Goal: Find specific page/section: Find specific page/section

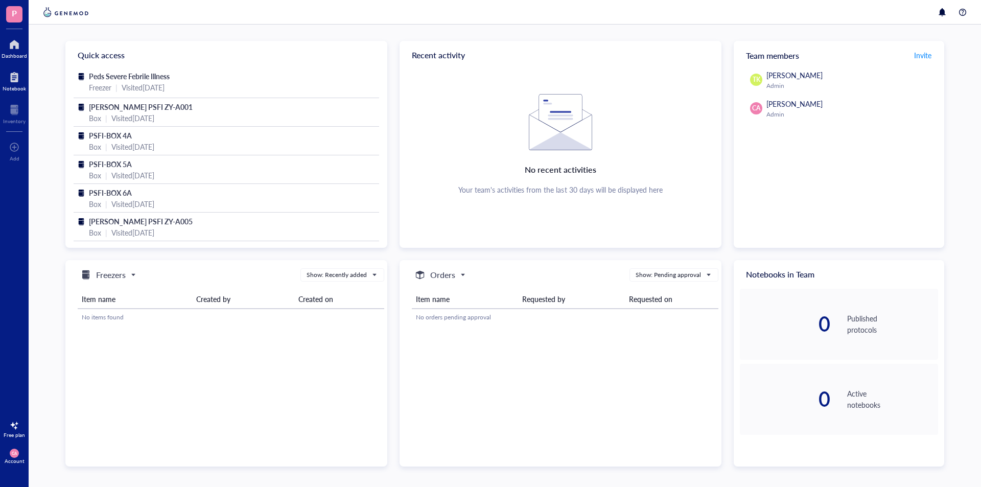
click at [16, 75] on div at bounding box center [14, 77] width 23 height 16
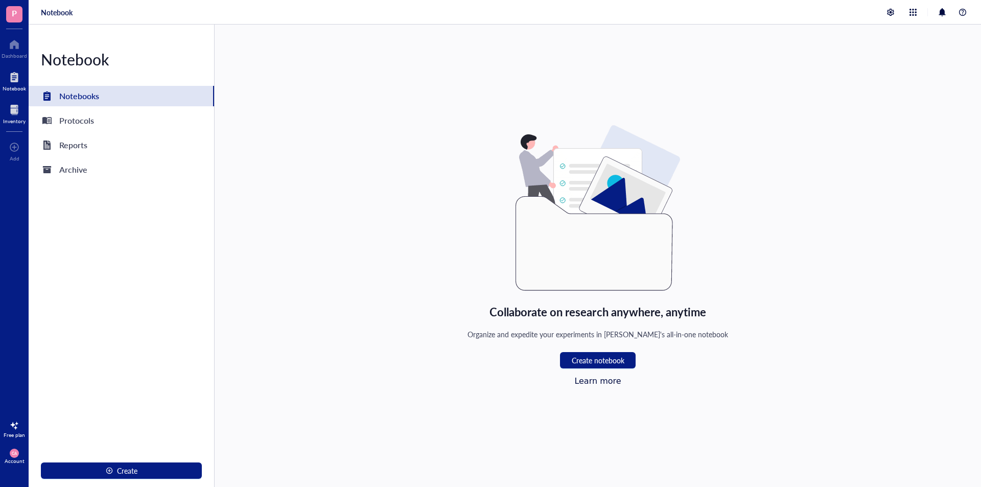
click at [21, 108] on div at bounding box center [14, 110] width 22 height 16
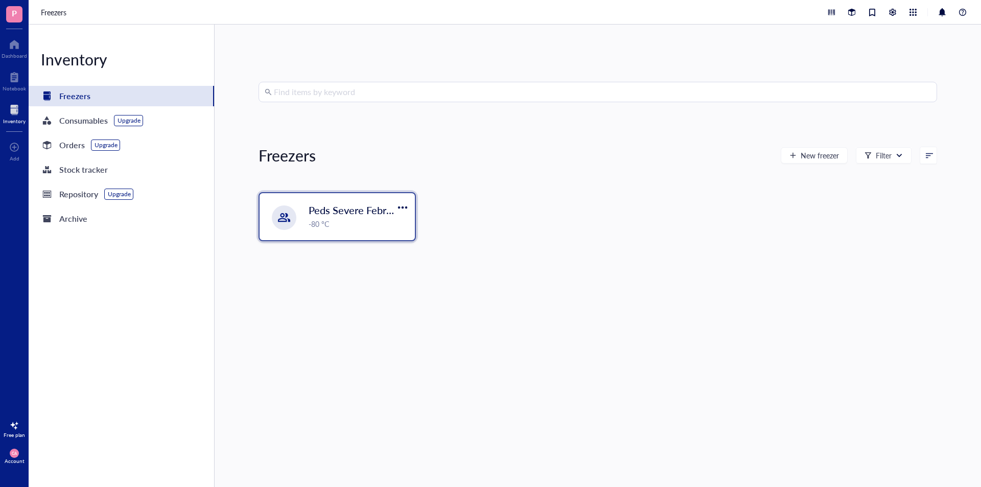
click at [324, 207] on span "Peds Severe Febrile Illness" at bounding box center [368, 210] width 120 height 14
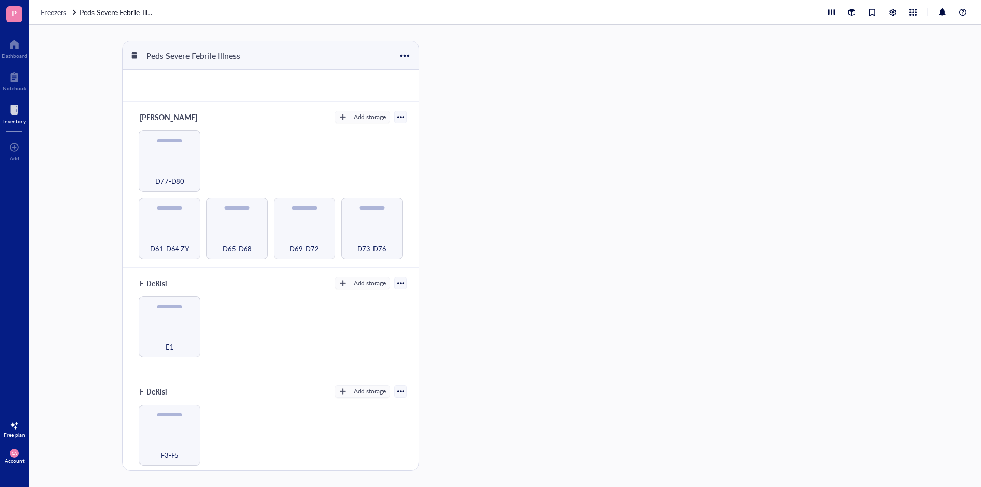
scroll to position [297, 0]
click at [173, 167] on div "D77-D80" at bounding box center [169, 171] width 51 height 22
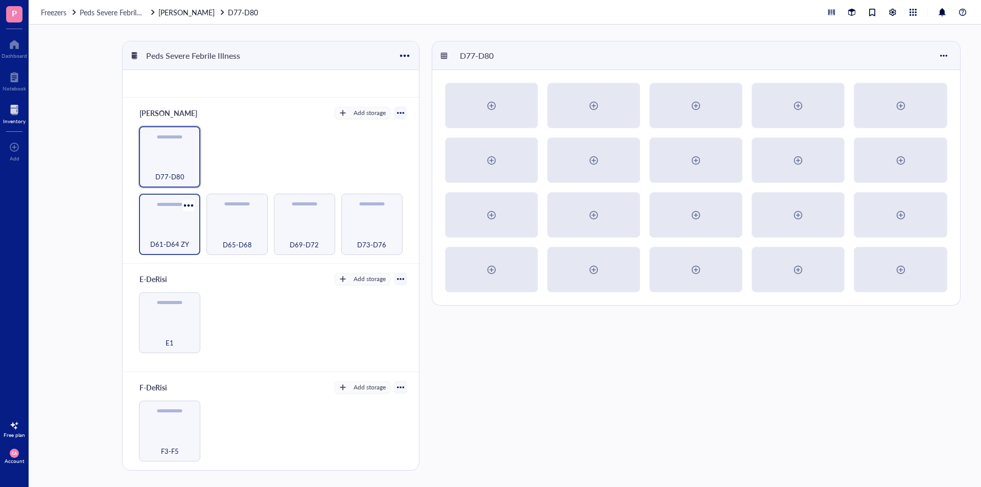
click at [171, 210] on div "D61-D64 ZY" at bounding box center [169, 224] width 61 height 61
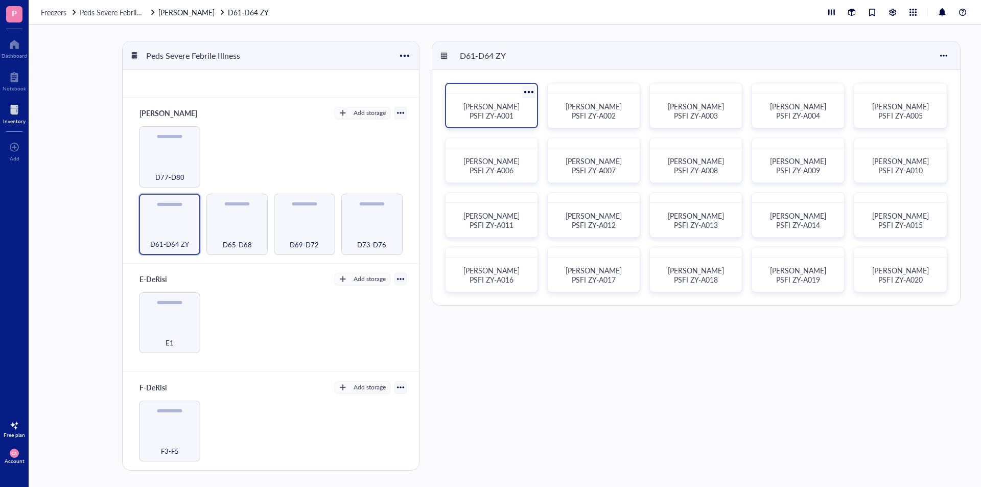
click at [488, 93] on div at bounding box center [491, 89] width 91 height 10
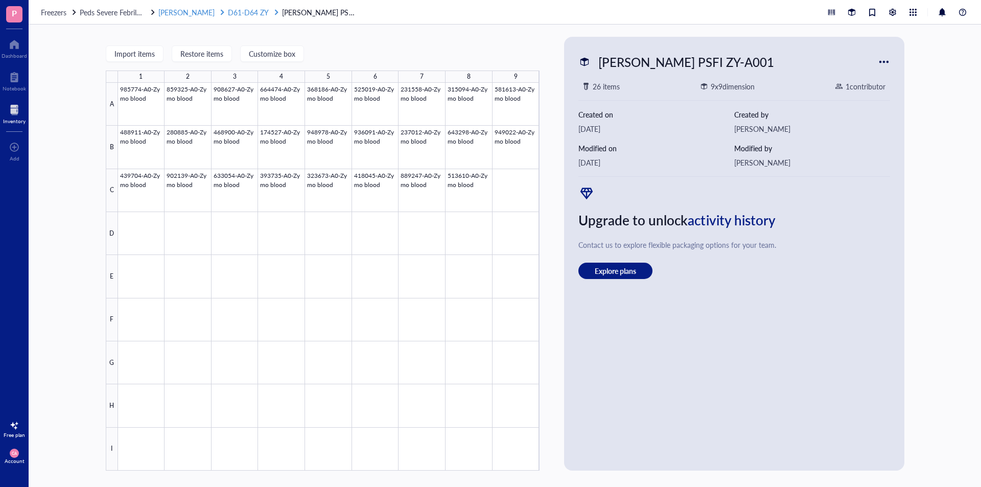
click at [228, 12] on span "D61-D64 ZY" at bounding box center [248, 12] width 41 height 10
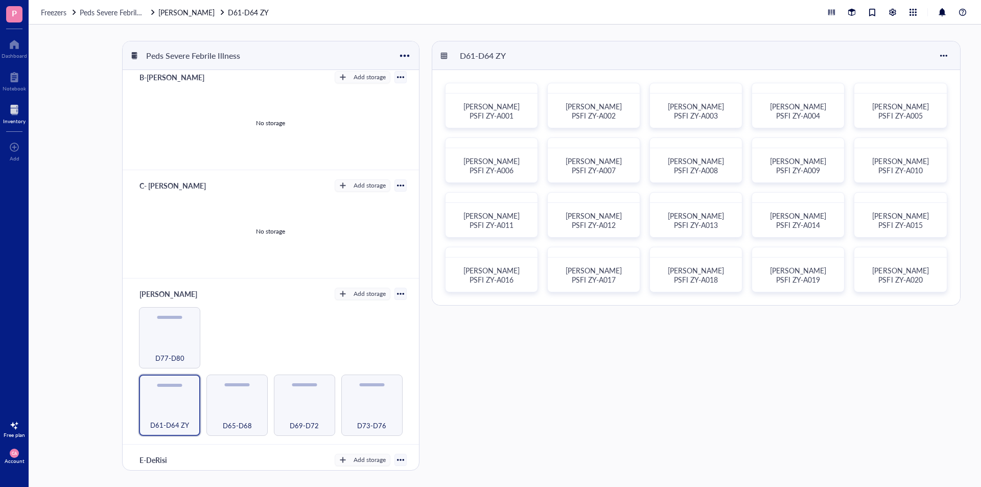
scroll to position [255, 0]
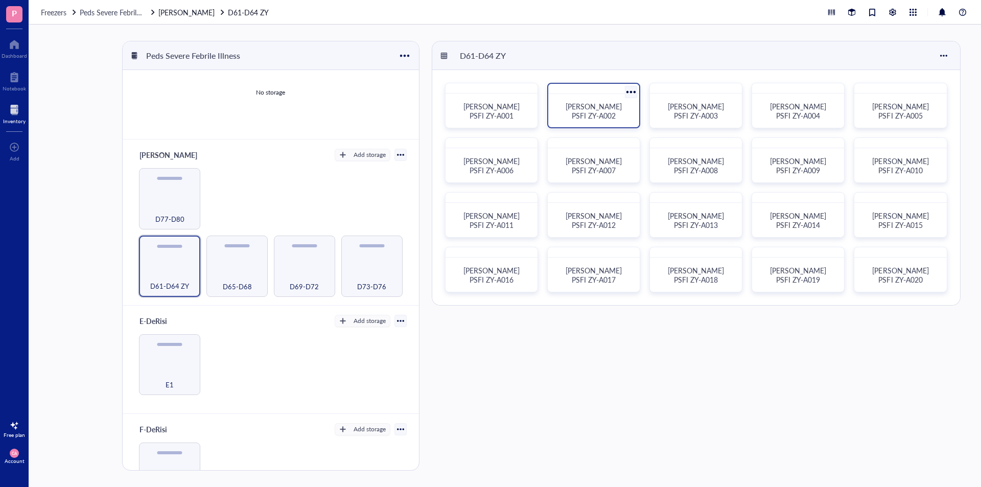
click at [570, 120] on div "[PERSON_NAME] PSFI ZY-A002" at bounding box center [593, 110] width 83 height 25
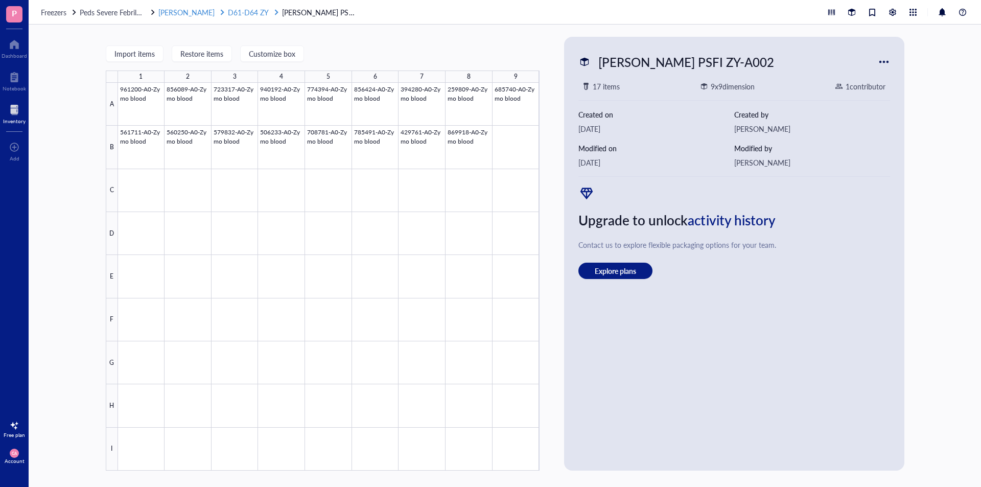
click at [228, 11] on span "D61-D64 ZY" at bounding box center [248, 12] width 41 height 10
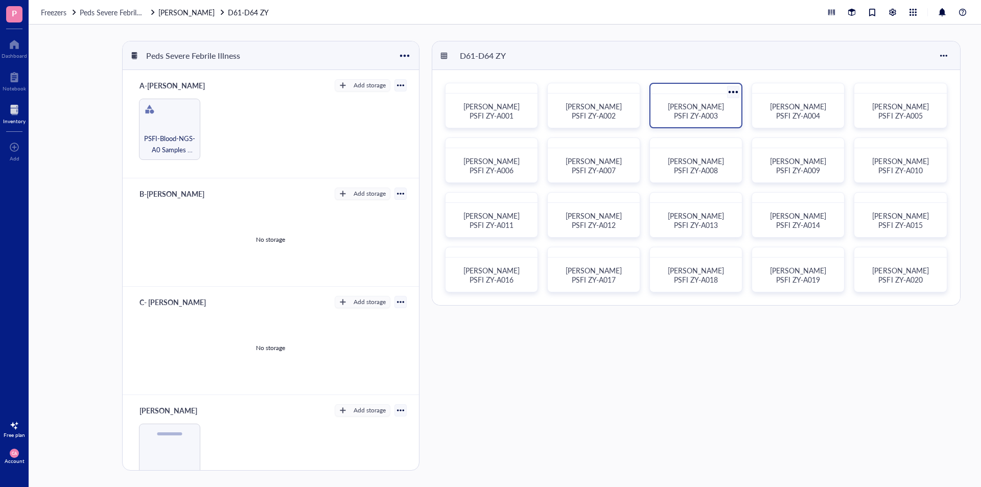
click at [686, 117] on div "[PERSON_NAME] PSFI ZY-A003" at bounding box center [695, 110] width 83 height 25
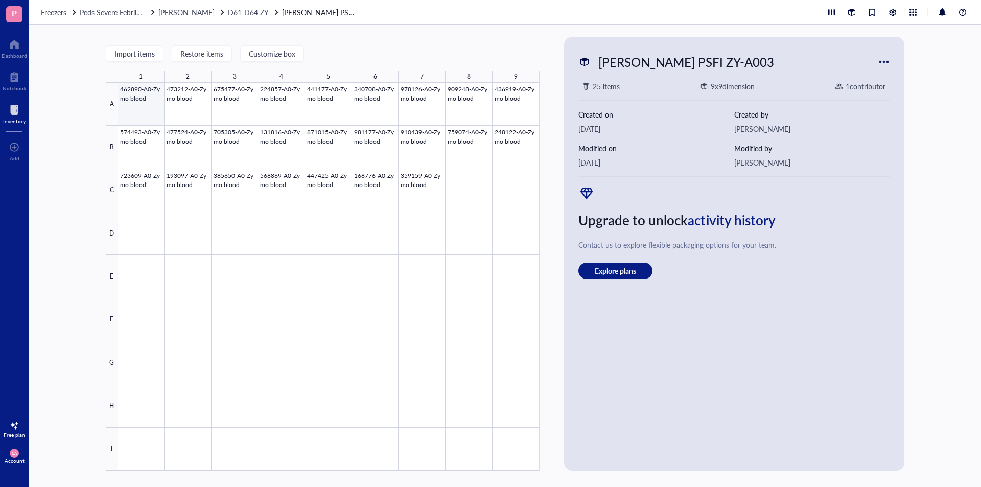
click at [126, 98] on div at bounding box center [328, 277] width 421 height 388
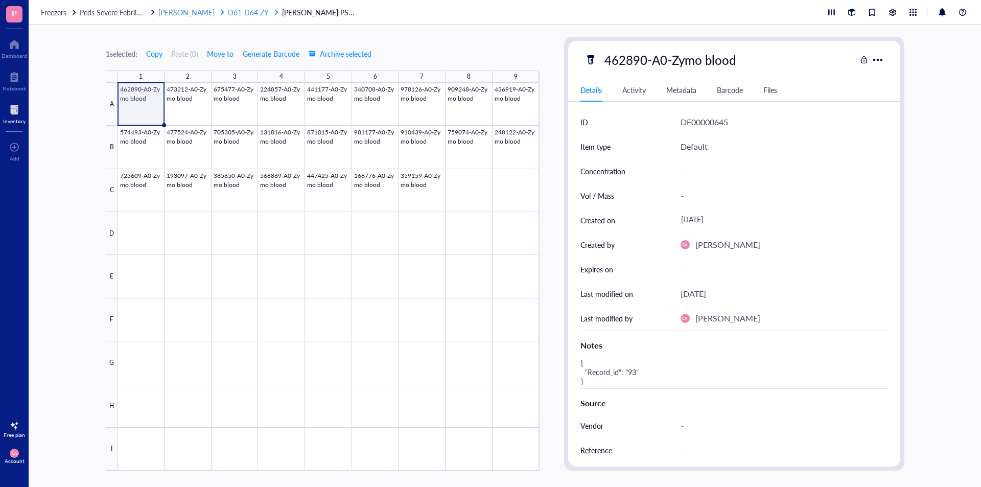
click at [228, 12] on span "D61-D64 ZY" at bounding box center [248, 12] width 41 height 10
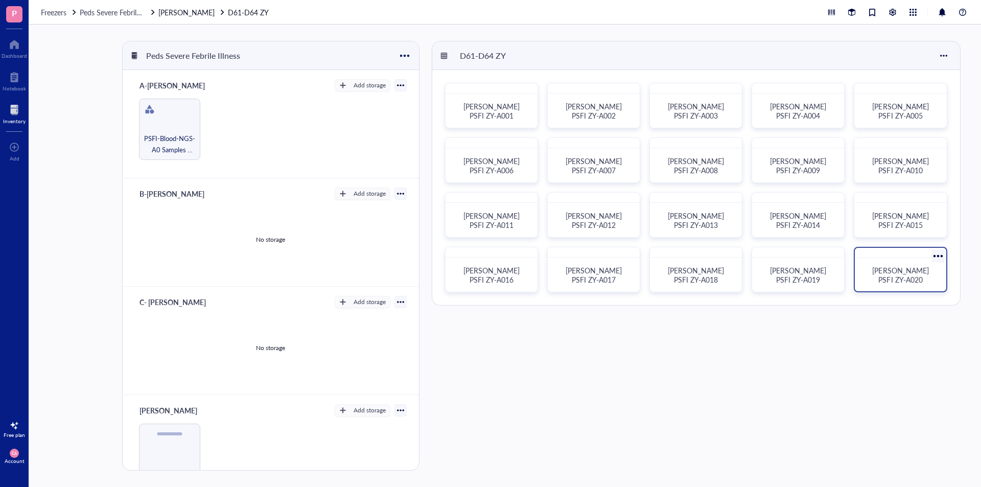
click at [936, 291] on div "[PERSON_NAME] PSFI ZY-A020" at bounding box center [899, 269] width 93 height 45
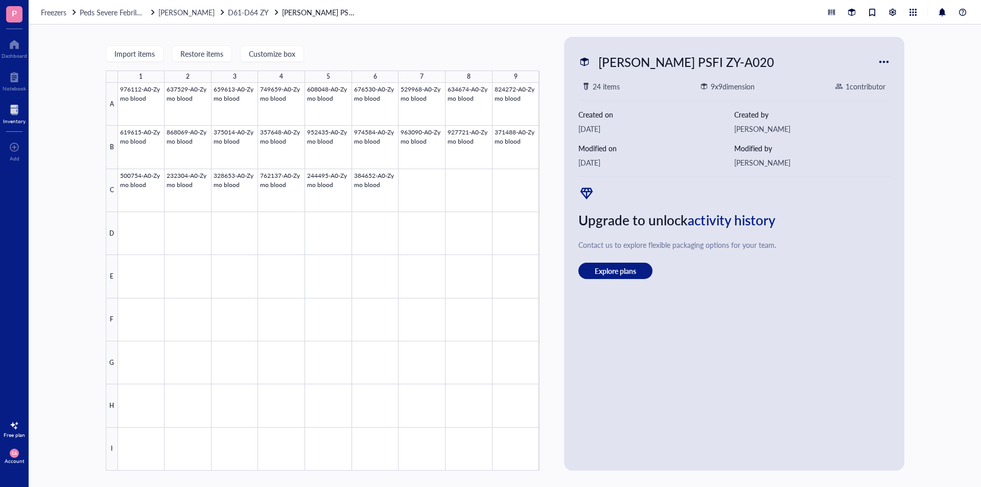
click at [210, 3] on div "Freezers Peds Severe Febrile Illness [PERSON_NAME] D61-D64 ZY [PERSON_NAME] PSF…" at bounding box center [505, 12] width 952 height 25
click at [228, 12] on span "D61-D64 ZY" at bounding box center [248, 12] width 41 height 10
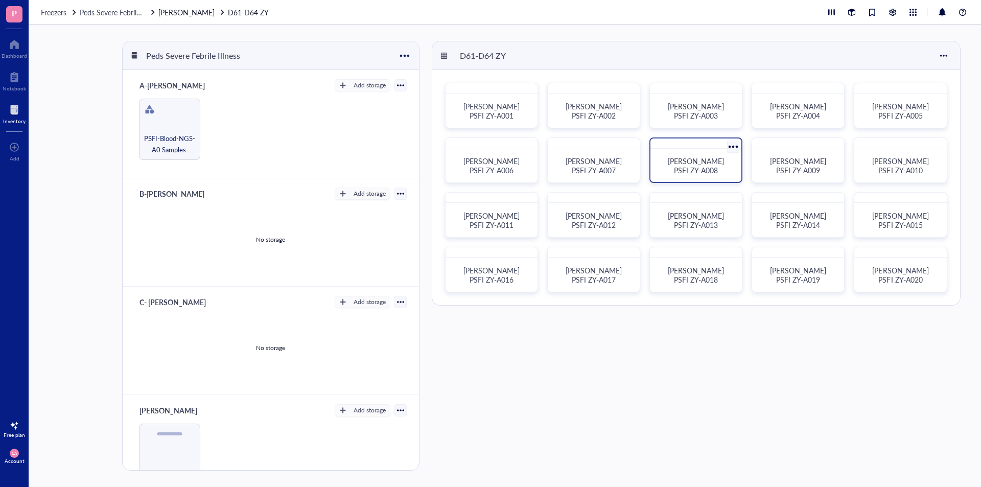
click at [683, 176] on div "[PERSON_NAME] PSFI ZY-A008" at bounding box center [695, 165] width 83 height 25
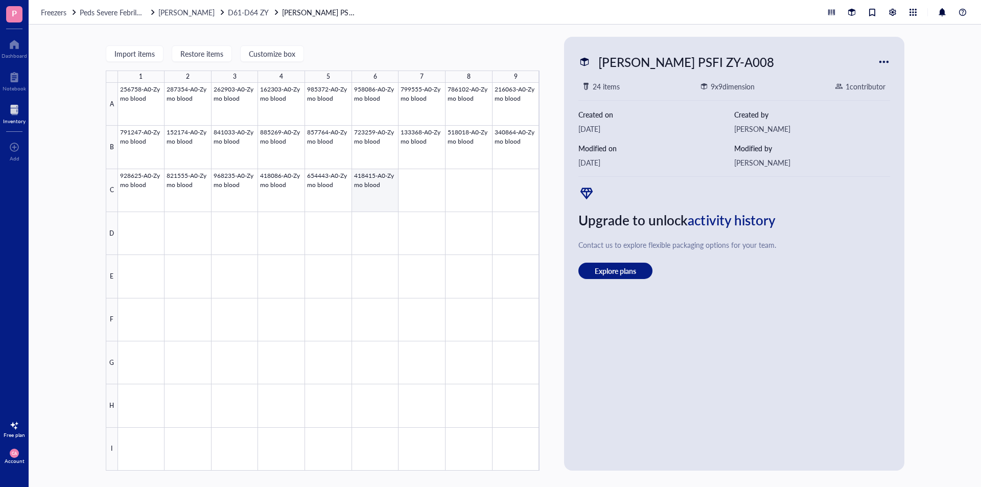
click at [390, 192] on div at bounding box center [328, 277] width 421 height 388
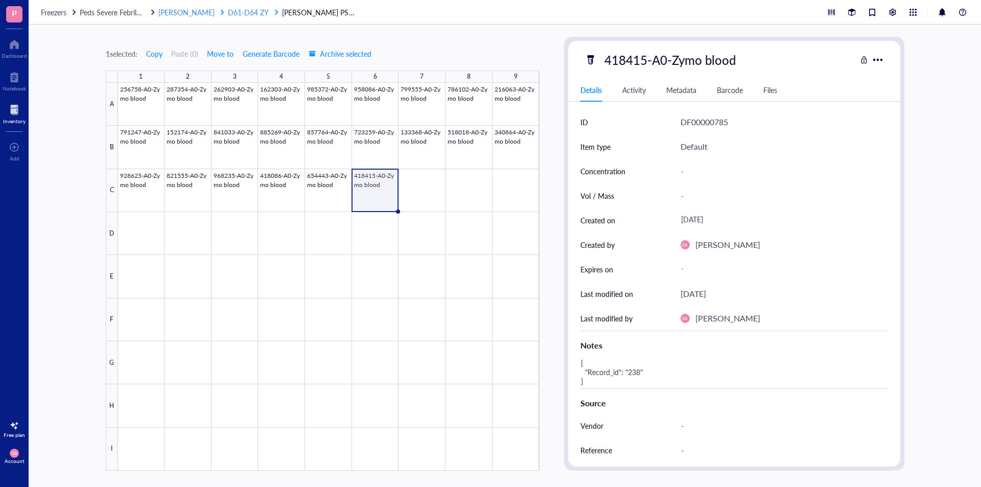
click at [228, 14] on span "D61-D64 ZY" at bounding box center [248, 12] width 41 height 10
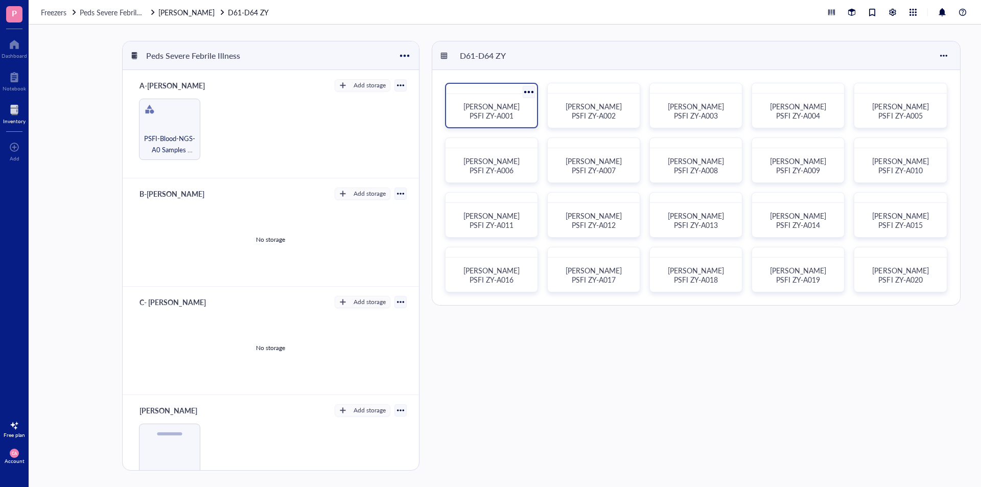
click at [466, 114] on span "[PERSON_NAME] PSFI ZY-A001" at bounding box center [492, 110] width 58 height 19
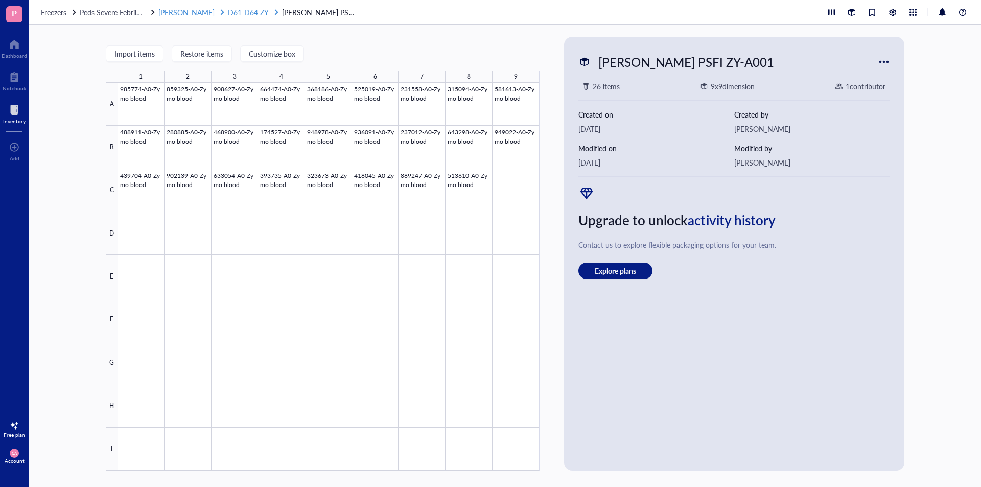
click at [228, 15] on span "D61-D64 ZY" at bounding box center [248, 12] width 41 height 10
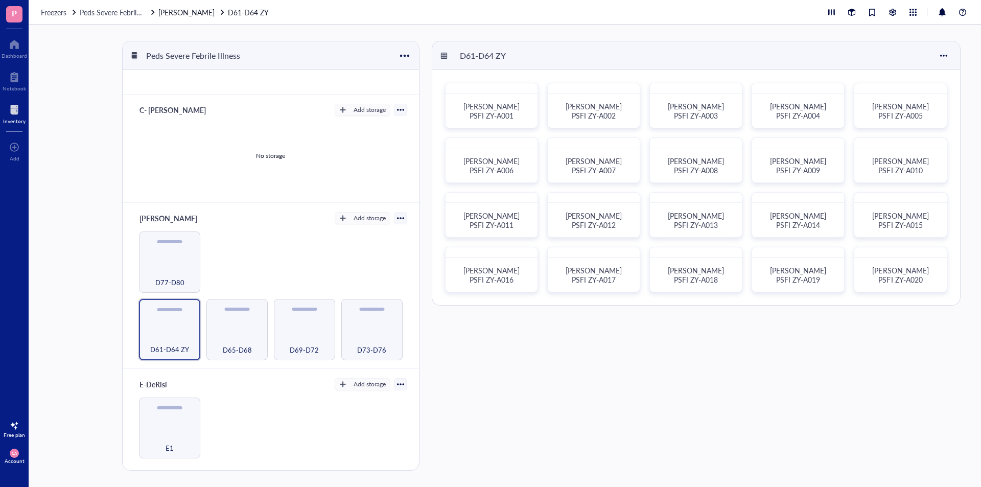
scroll to position [297, 0]
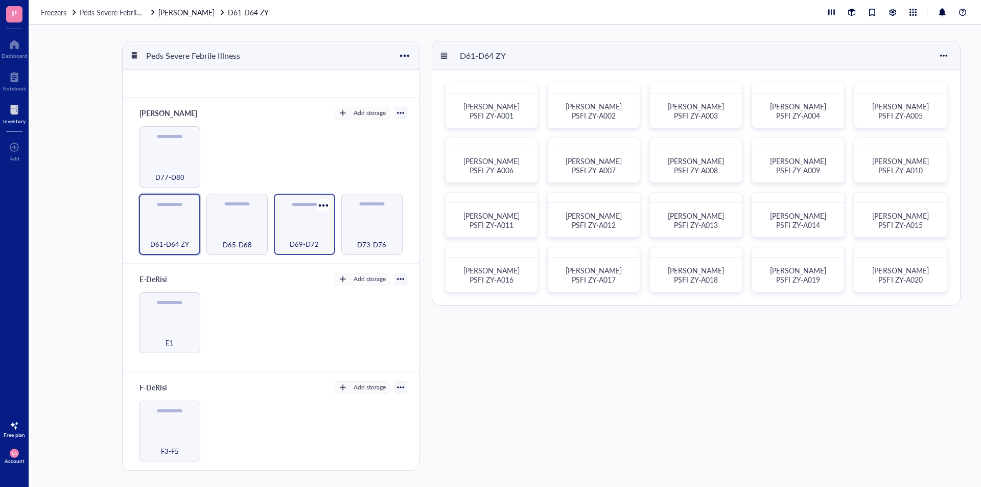
click at [309, 221] on div "D69-D72" at bounding box center [304, 224] width 61 height 61
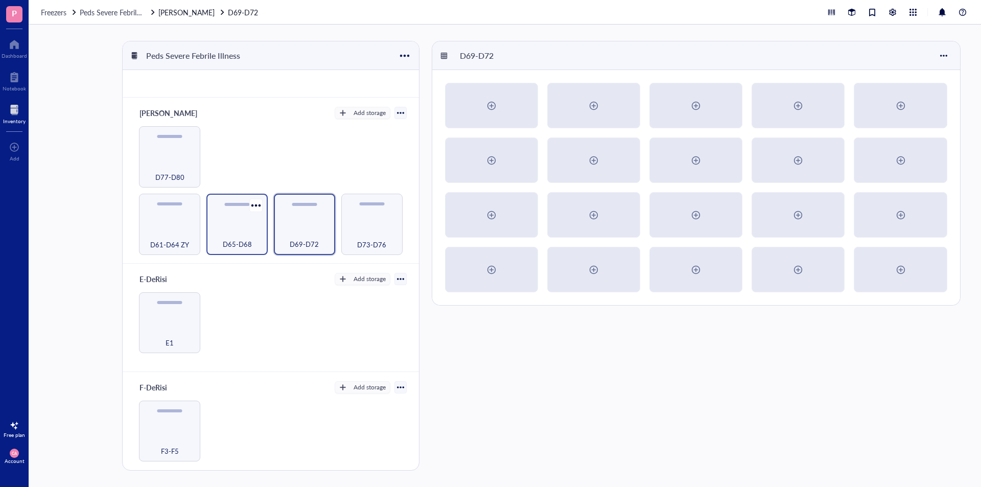
click at [260, 228] on div "D65-D68" at bounding box center [236, 224] width 61 height 61
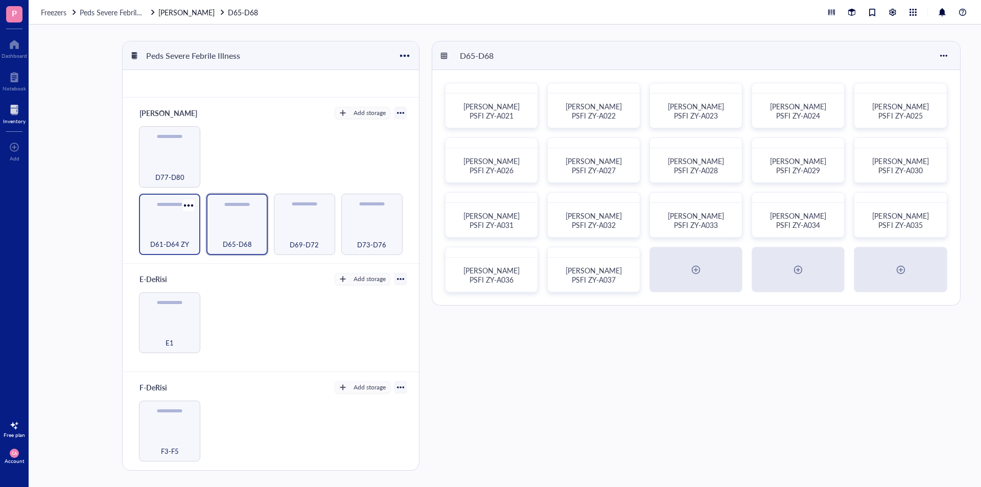
click at [182, 230] on div "D61-D64 ZY" at bounding box center [169, 238] width 51 height 22
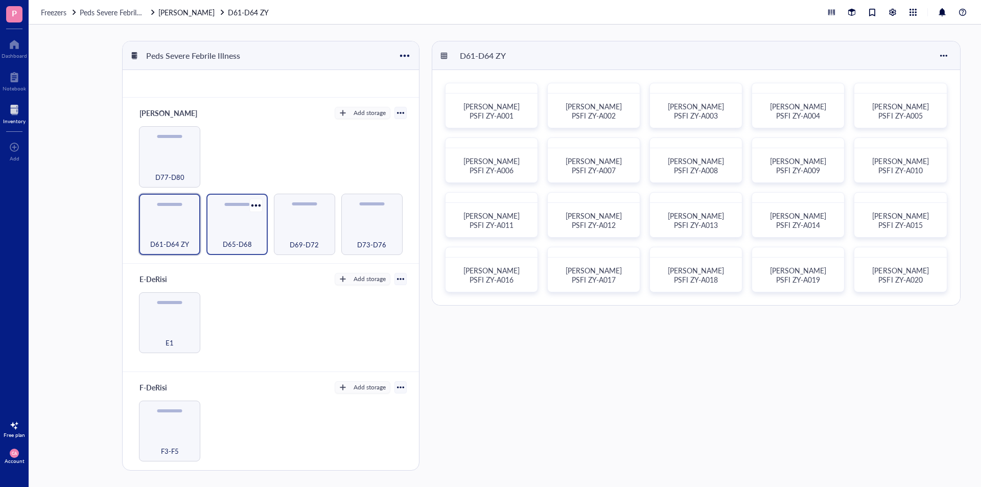
click at [220, 229] on div "D65-D68" at bounding box center [236, 238] width 51 height 22
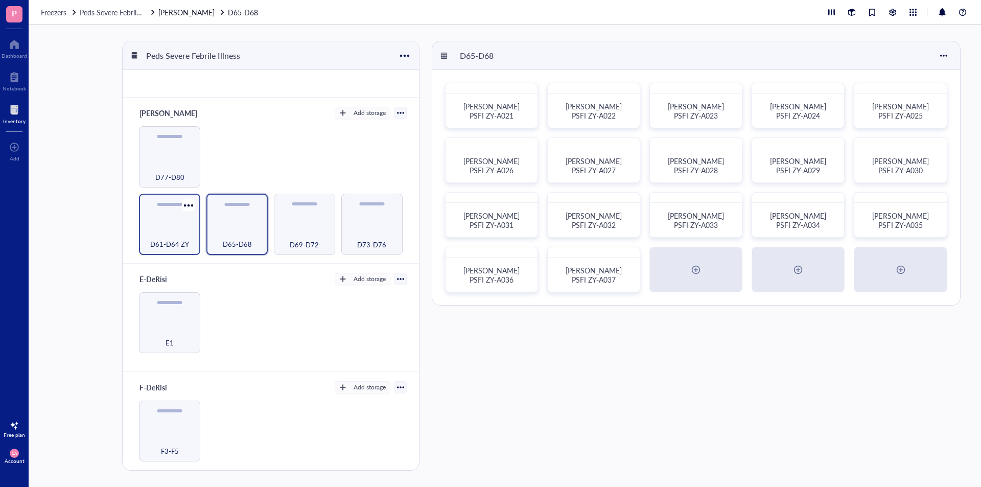
click at [160, 233] on div "D61-D64 ZY" at bounding box center [169, 238] width 51 height 22
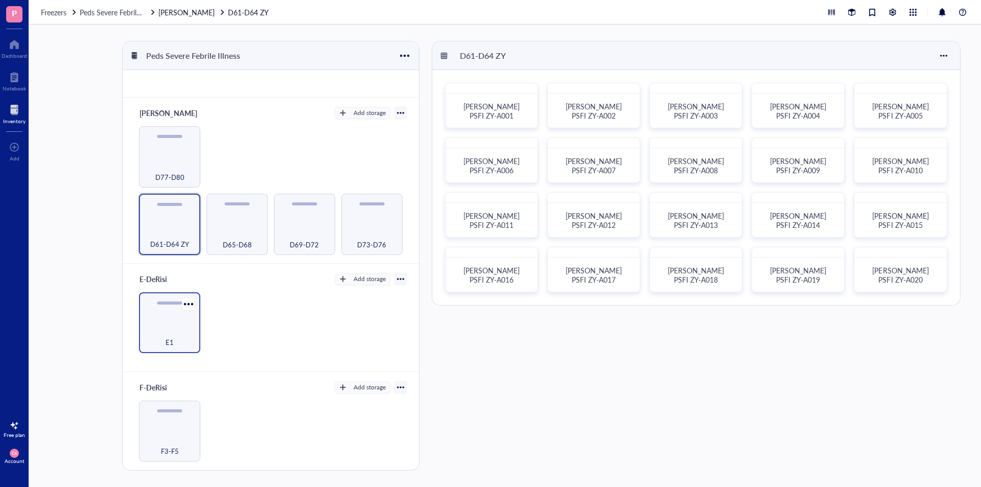
click at [189, 315] on div "E1" at bounding box center [169, 322] width 61 height 61
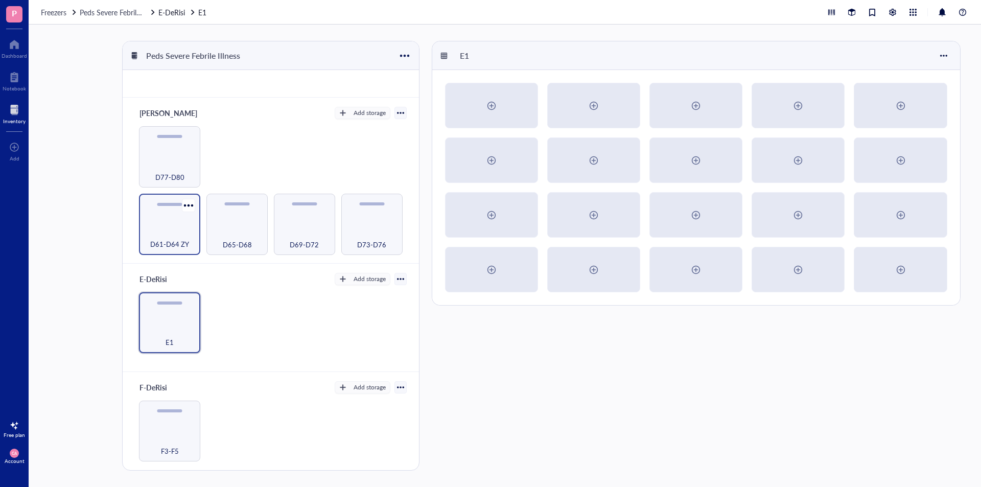
click at [185, 232] on div "D61-D64 ZY" at bounding box center [169, 238] width 51 height 22
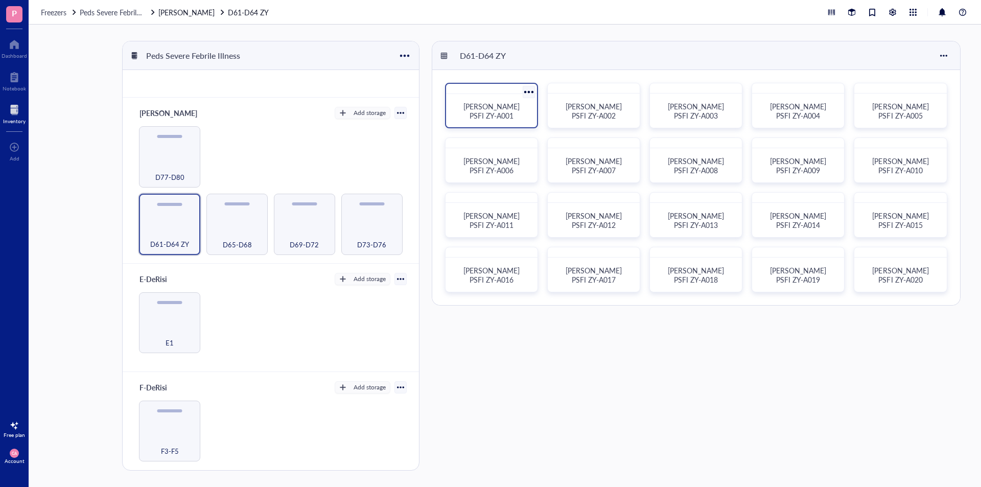
click at [478, 116] on div "[PERSON_NAME] PSFI ZY-A001" at bounding box center [491, 110] width 83 height 25
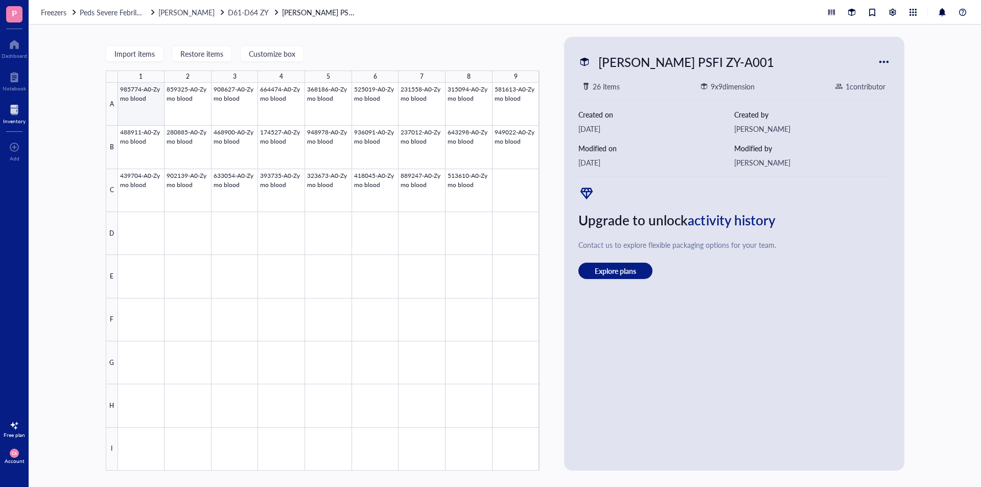
click at [154, 109] on div at bounding box center [328, 277] width 421 height 388
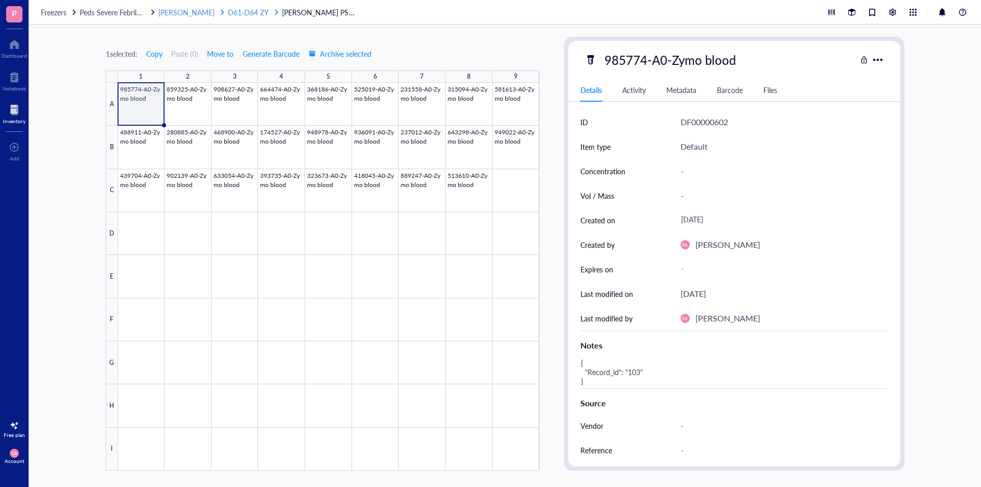
click at [167, 13] on span "[PERSON_NAME]" at bounding box center [186, 12] width 56 height 10
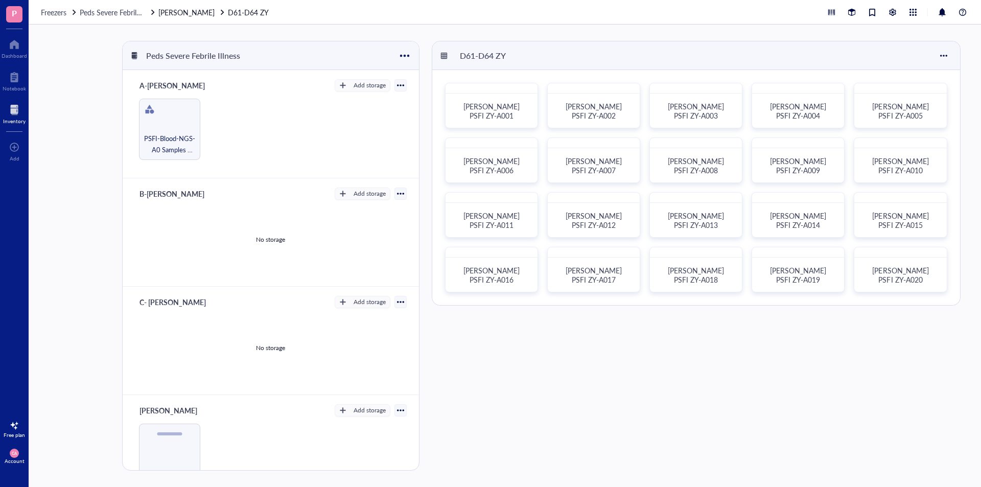
scroll to position [297, 0]
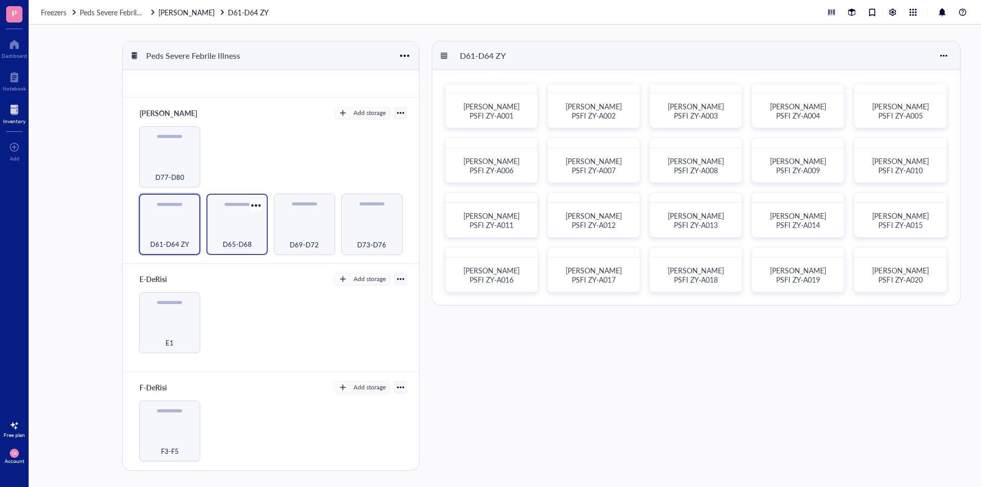
click at [234, 227] on div "D65-D68" at bounding box center [236, 238] width 51 height 22
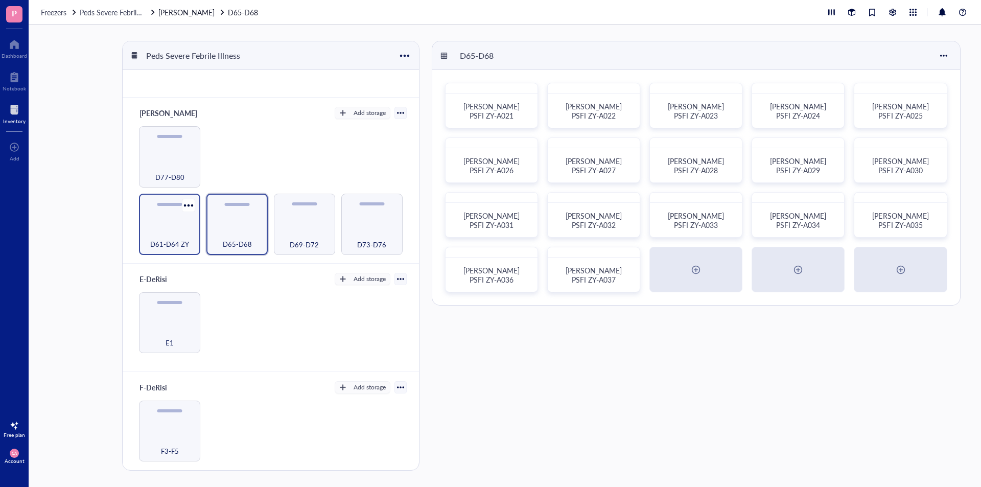
click at [170, 223] on div "D61-D64 ZY" at bounding box center [169, 224] width 61 height 61
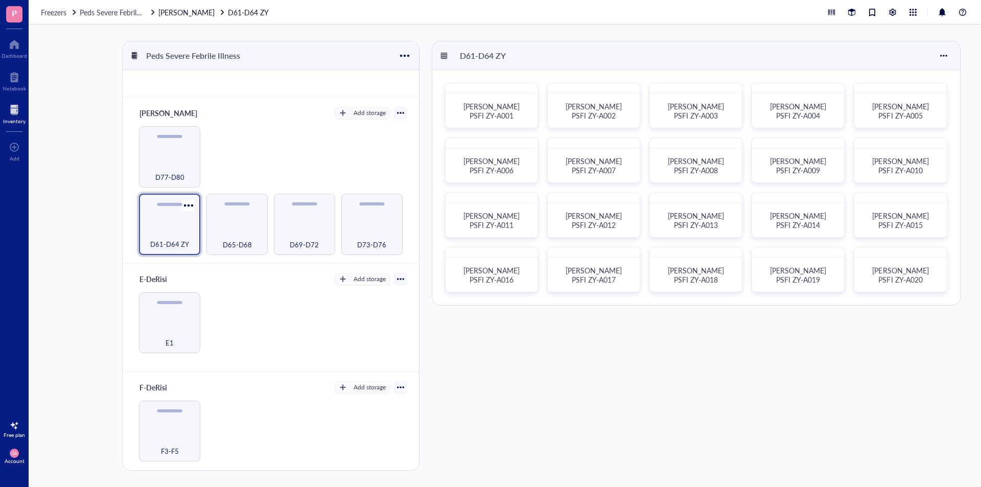
click at [198, 223] on div "D61-D64 ZY" at bounding box center [169, 224] width 61 height 61
click at [228, 223] on div "D65-D68" at bounding box center [236, 224] width 61 height 61
